Goal: Find specific page/section: Find specific page/section

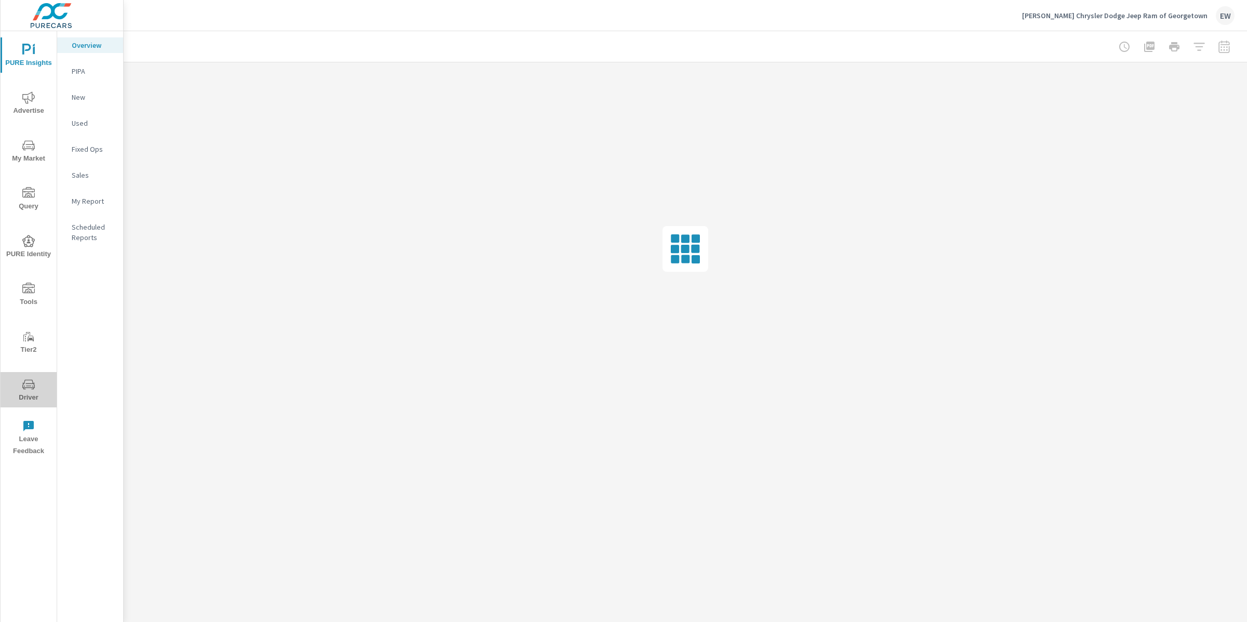
click at [23, 387] on icon "nav menu" at bounding box center [28, 384] width 12 height 12
click at [29, 379] on icon "nav menu" at bounding box center [28, 384] width 12 height 12
